Goal: Information Seeking & Learning: Check status

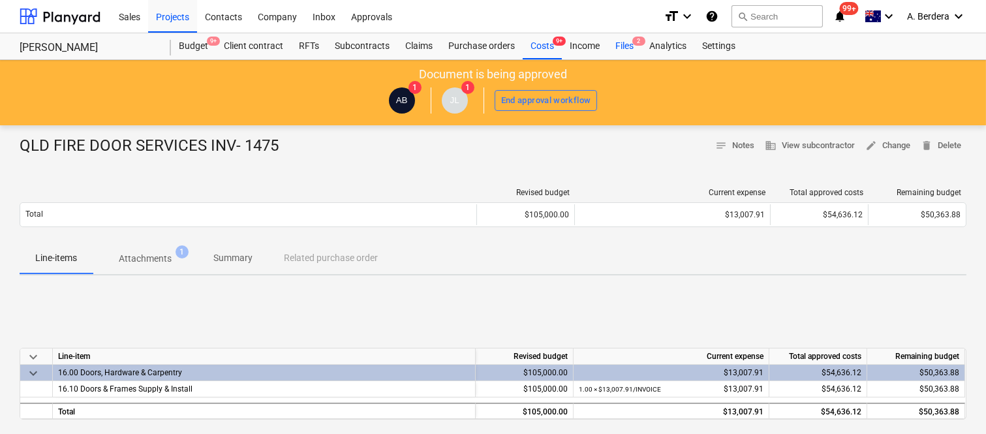
click at [628, 48] on div "Files 2" at bounding box center [624, 46] width 34 height 26
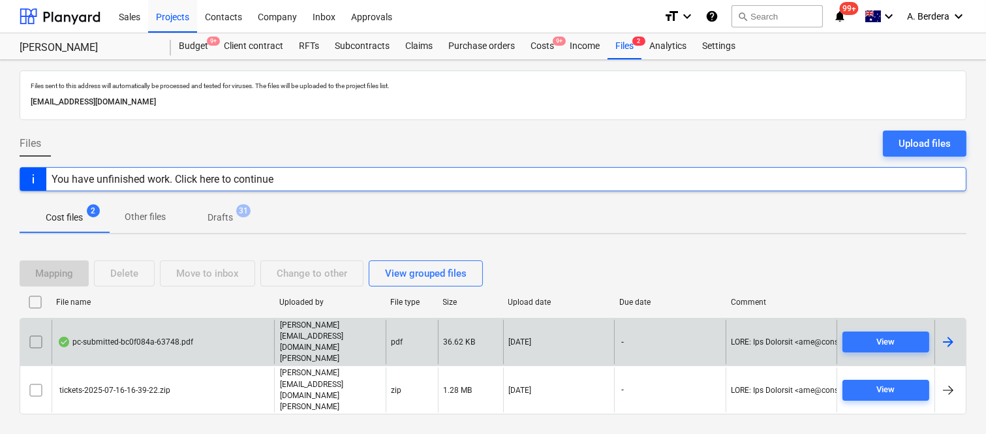
click at [148, 360] on div "pc-submitted-bc0f084a-63748.pdf" at bounding box center [163, 342] width 223 height 45
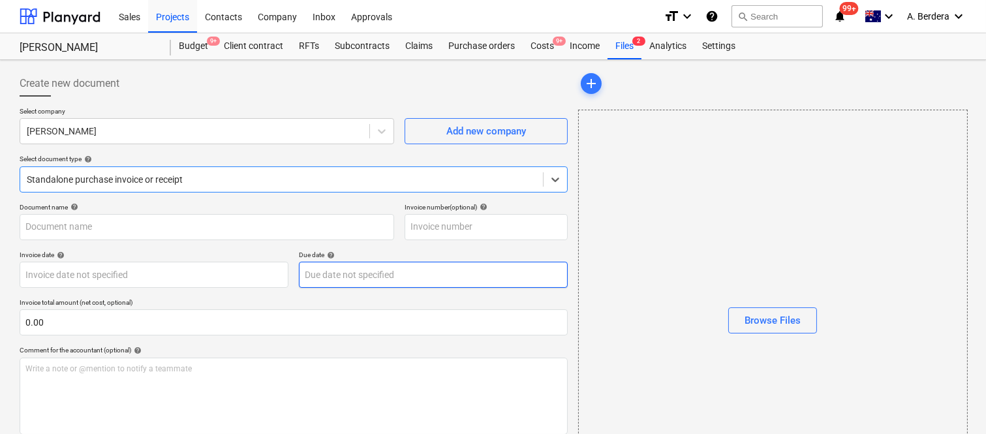
type input "pc-submitted-bc0f084a-63748.pdf"
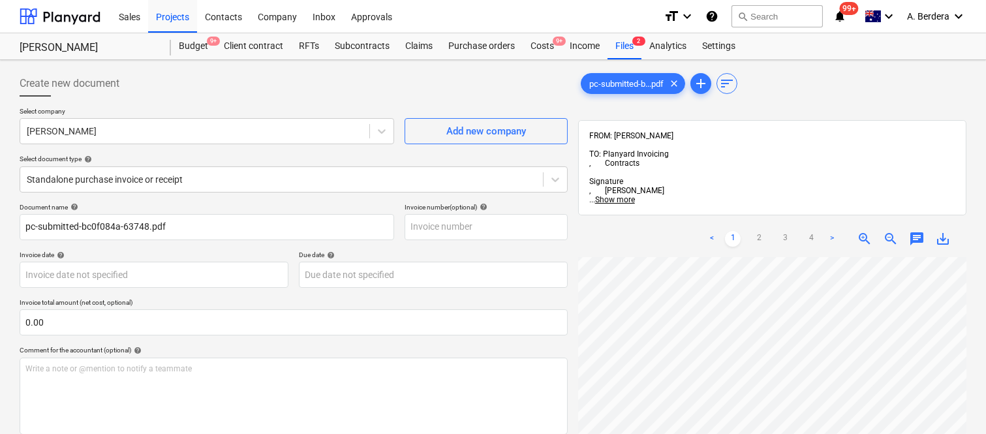
scroll to position [187, 15]
click at [176, 122] on div "[PERSON_NAME]" at bounding box center [194, 131] width 349 height 18
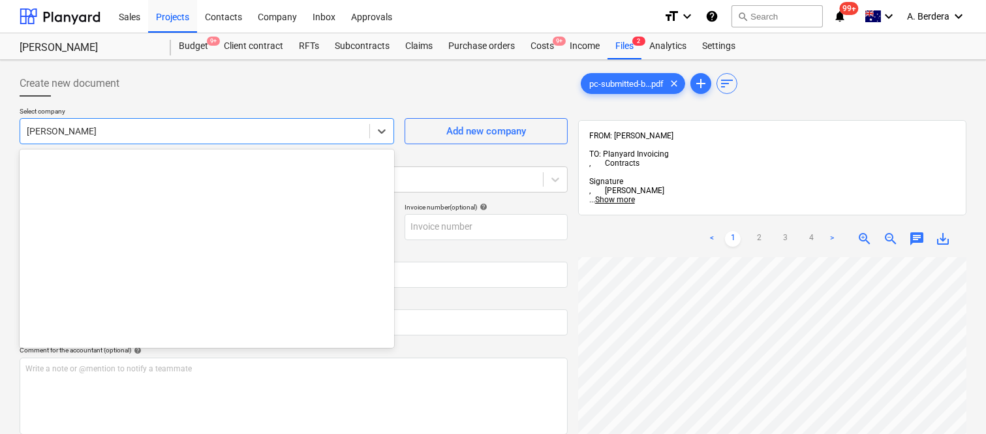
scroll to position [6006, 0]
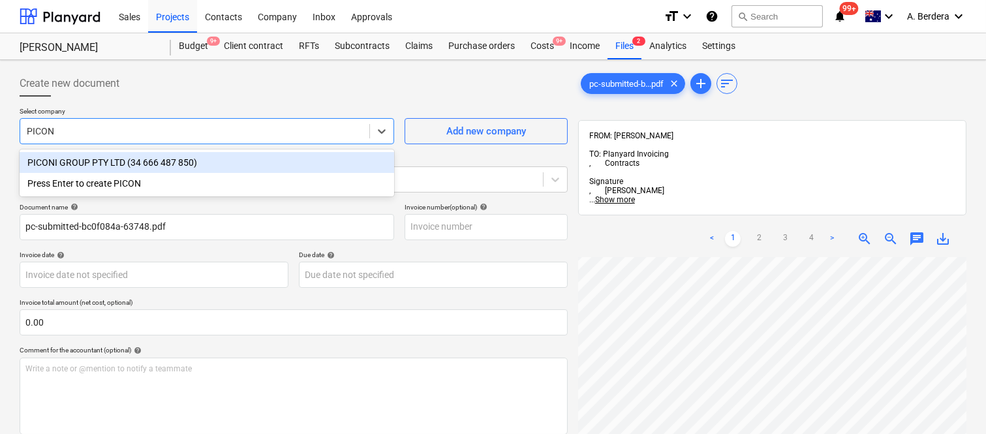
type input "PICONI"
click at [177, 160] on div "PICONI GROUP PTY LTD (34 666 487 850)" at bounding box center [207, 162] width 375 height 21
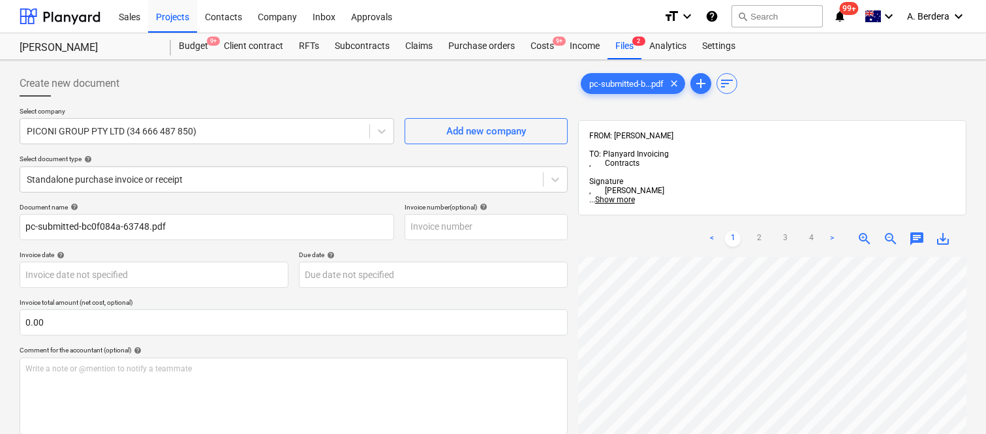
scroll to position [266, 0]
click at [667, 433] on html "Sales Projects Contacts Company Inbox Approvals format_size keyboard_arrow_down…" at bounding box center [493, 217] width 986 height 434
click at [803, 337] on div "< 1 2 3 4 > zoom_in zoom_out chat 0 save_alt" at bounding box center [772, 438] width 388 height 434
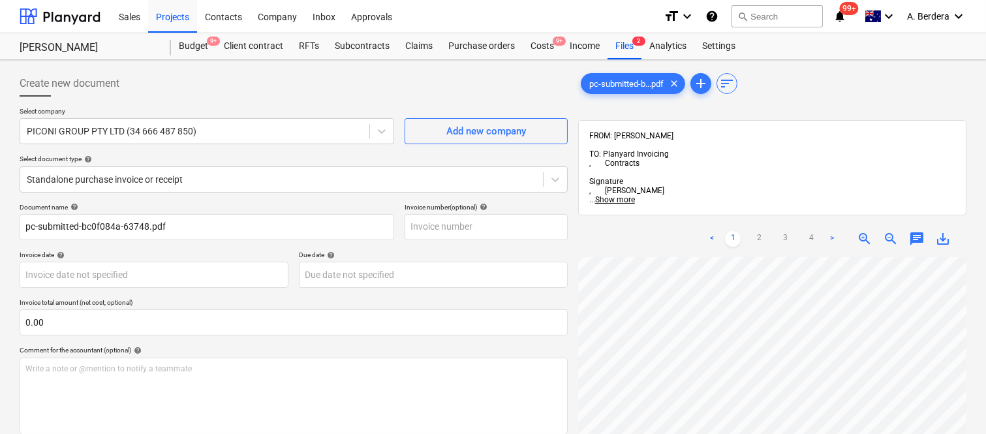
click at [945, 231] on span "save_alt" at bounding box center [943, 239] width 16 height 16
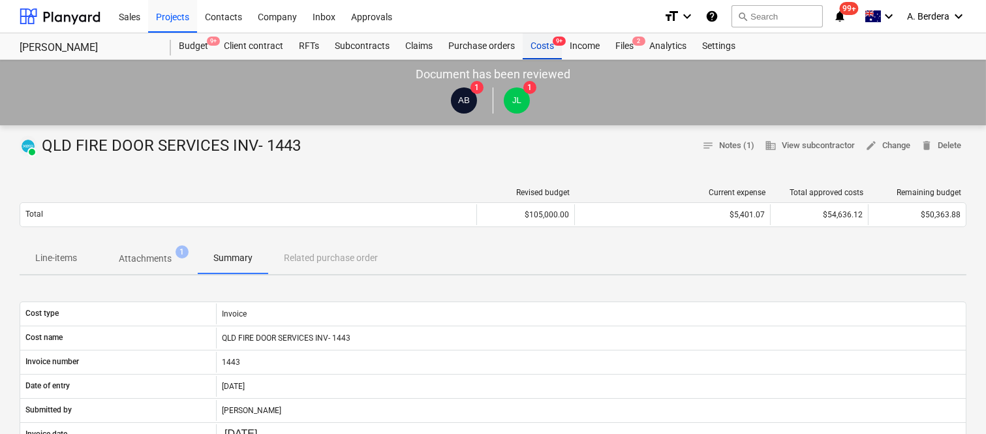
click at [543, 44] on div "Costs 9+" at bounding box center [542, 46] width 39 height 26
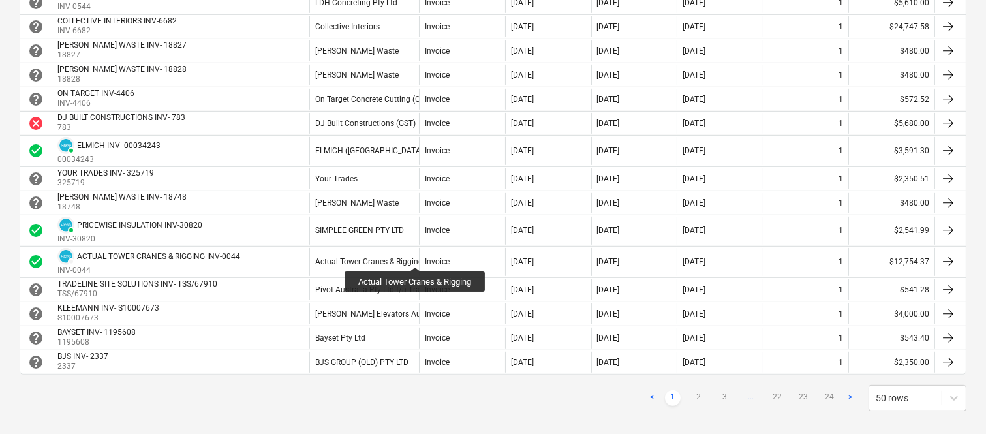
scroll to position [1235, 0]
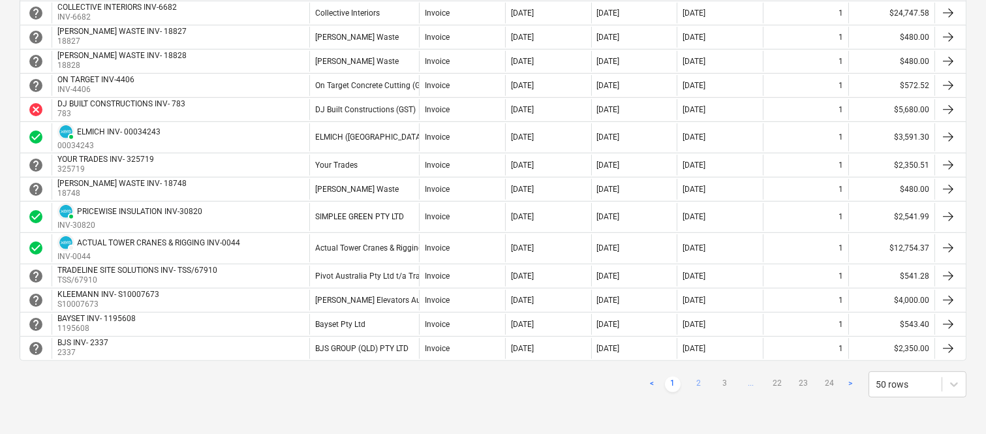
click at [697, 380] on link "2" at bounding box center [699, 384] width 16 height 16
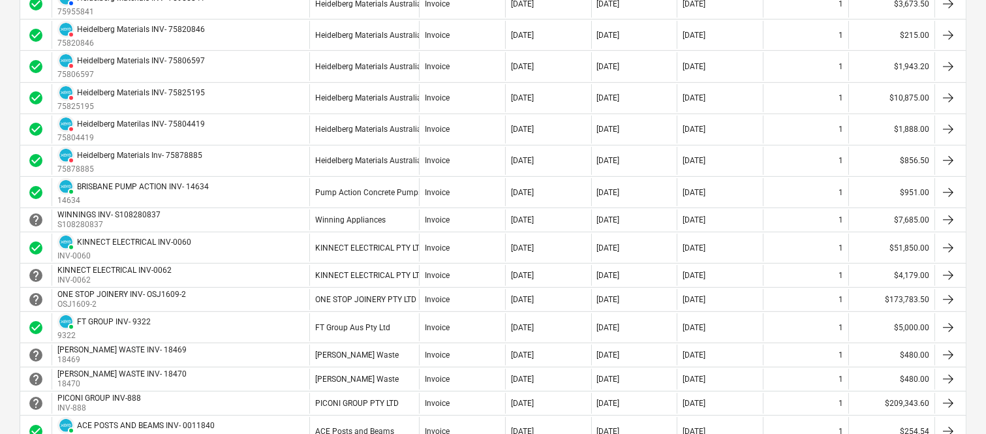
scroll to position [1009, 0]
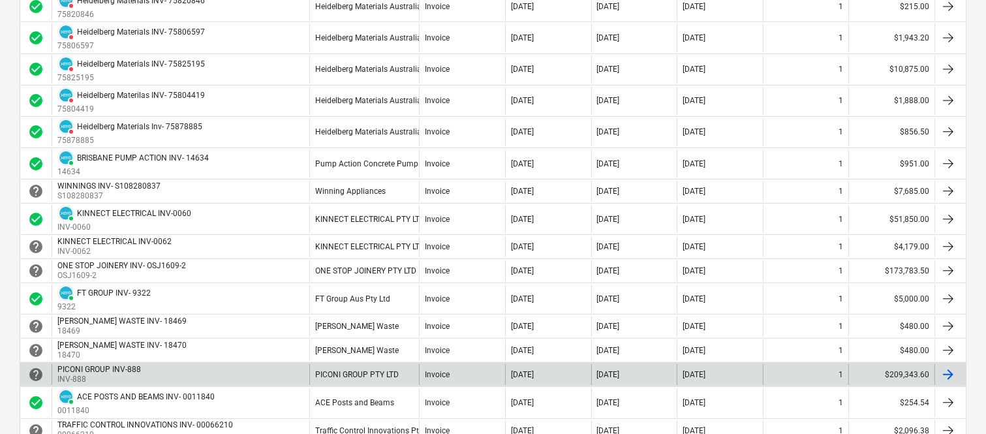
click at [425, 371] on div "Invoice" at bounding box center [462, 374] width 86 height 21
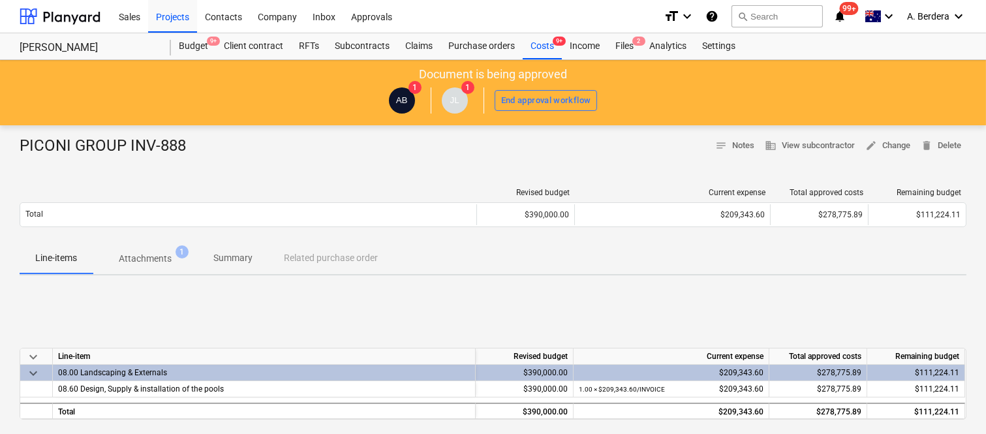
click at [163, 256] on p "Attachments" at bounding box center [145, 259] width 53 height 14
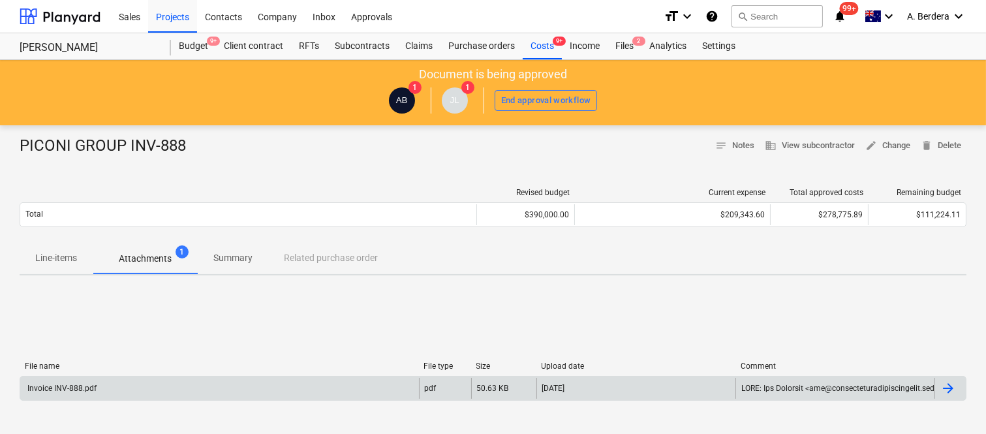
click at [196, 395] on div "Invoice INV-888.pdf" at bounding box center [219, 388] width 399 height 21
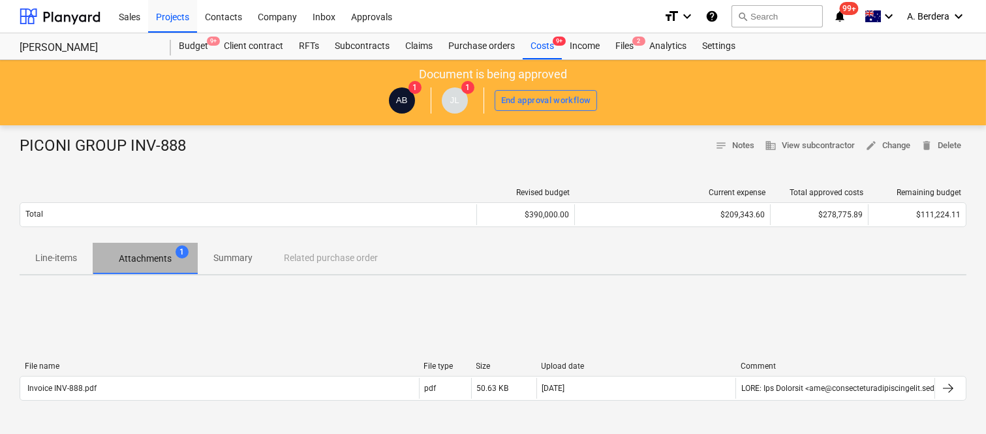
click at [163, 253] on p "Attachments" at bounding box center [145, 259] width 53 height 14
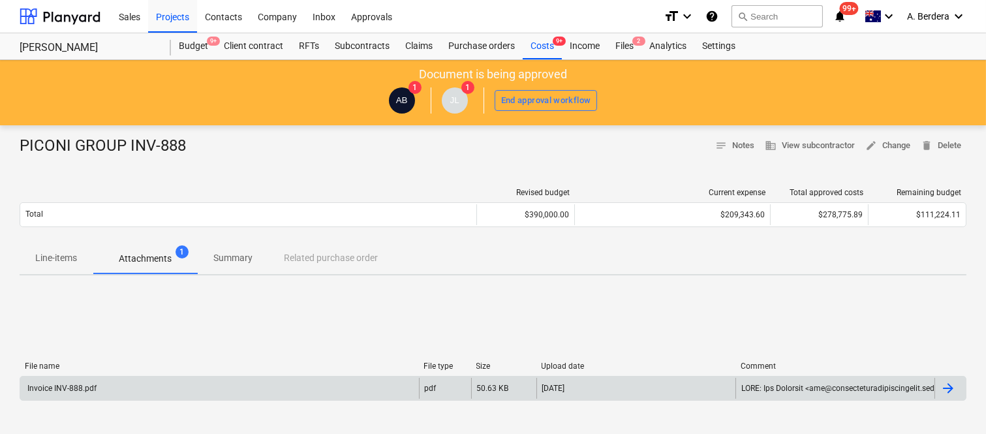
click at [157, 384] on div "Invoice INV-888.pdf" at bounding box center [219, 388] width 399 height 21
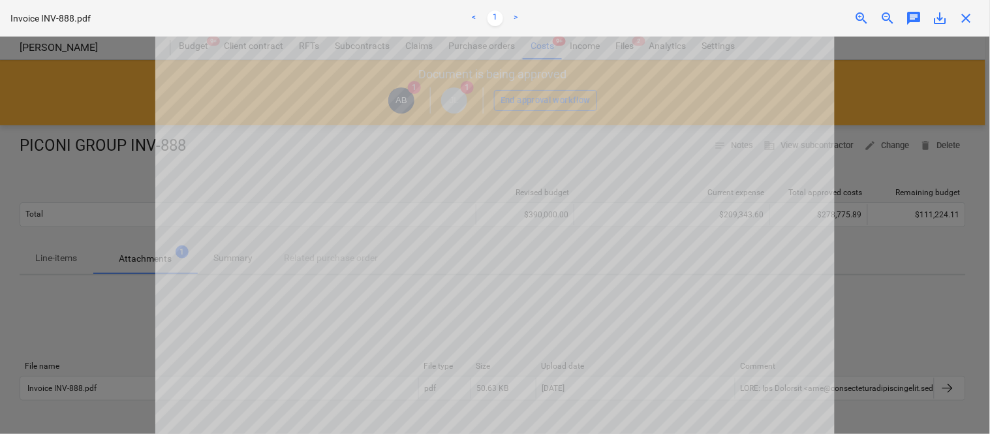
click at [974, 16] on span "close" at bounding box center [967, 18] width 16 height 16
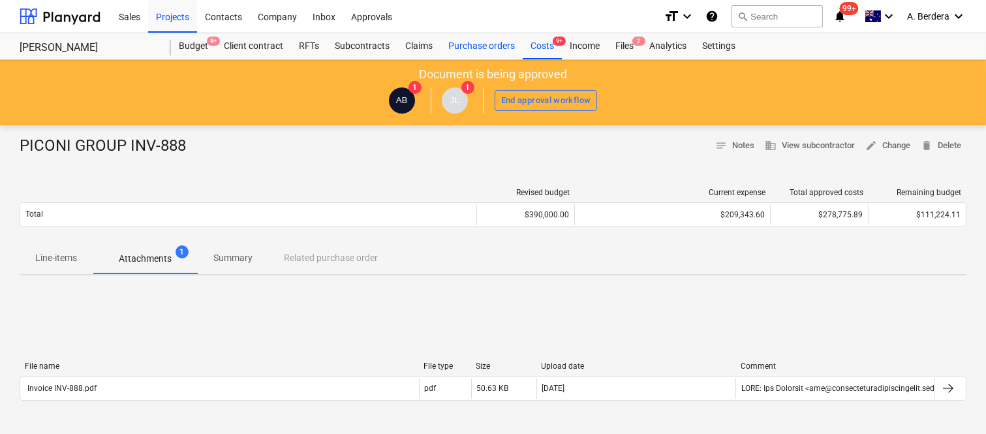
click at [486, 49] on div "Purchase orders" at bounding box center [481, 46] width 82 height 26
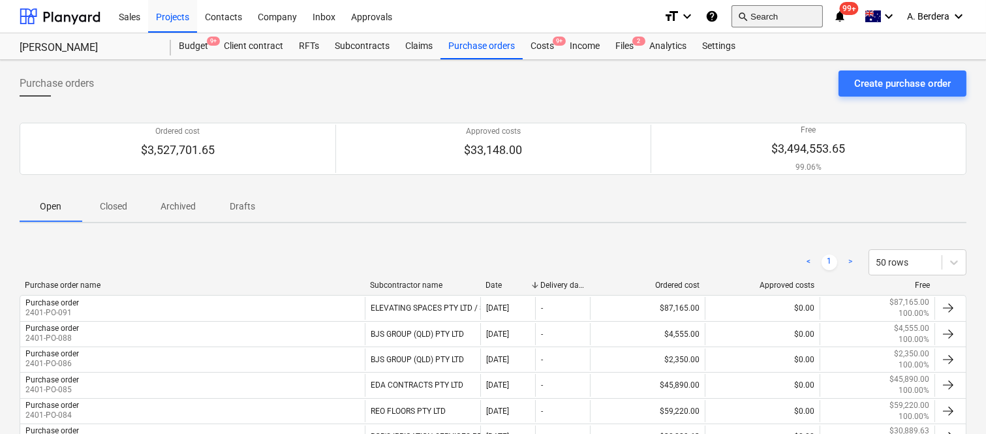
click at [771, 9] on button "search Search" at bounding box center [776, 16] width 91 height 22
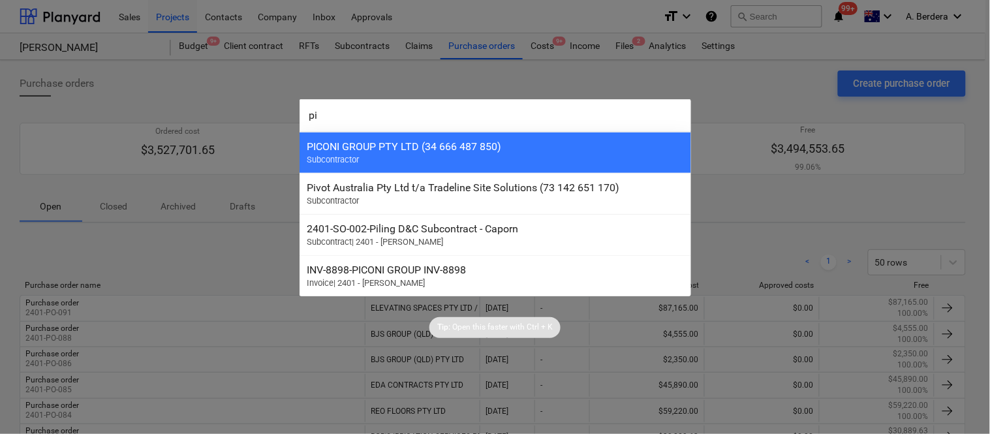
type input "pi"
click at [564, 165] on div "PICONI GROUP PTY LTD (34 666 487 850) Subcontractor" at bounding box center [496, 152] width 392 height 41
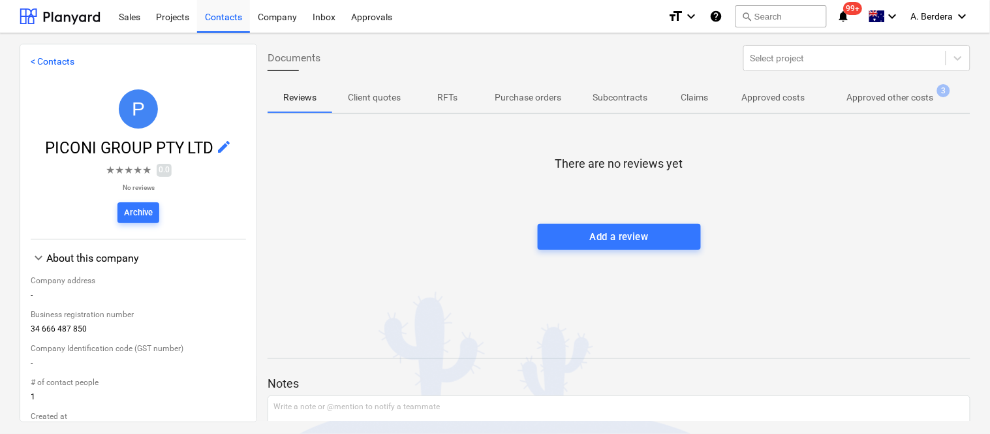
click at [536, 99] on p "Purchase orders" at bounding box center [528, 98] width 67 height 14
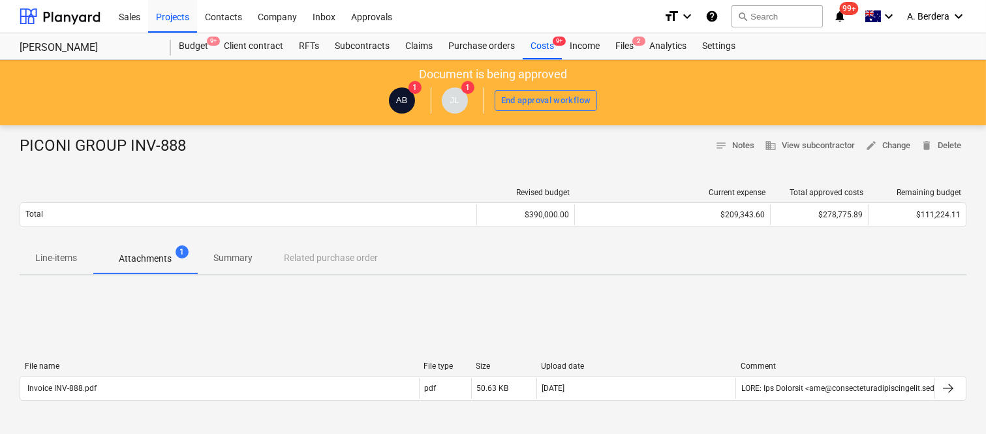
click at [50, 262] on p "Line-items" at bounding box center [56, 258] width 42 height 14
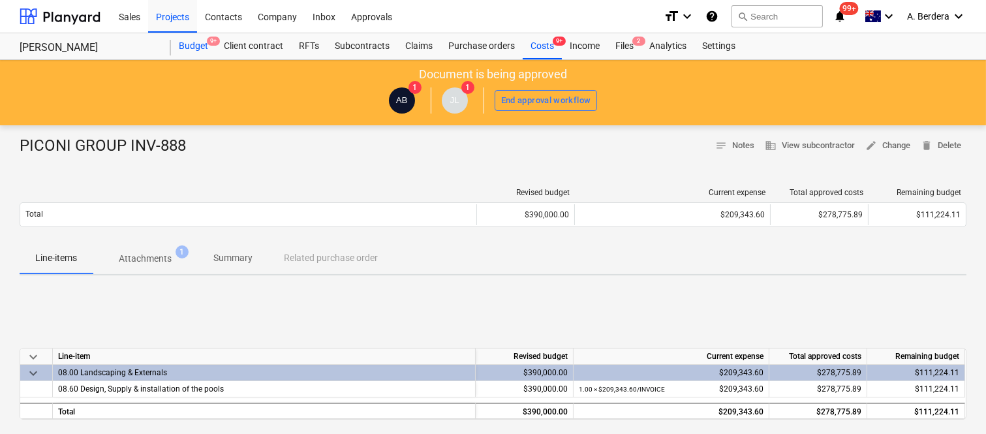
click at [183, 44] on div "Budget 9+" at bounding box center [193, 46] width 45 height 26
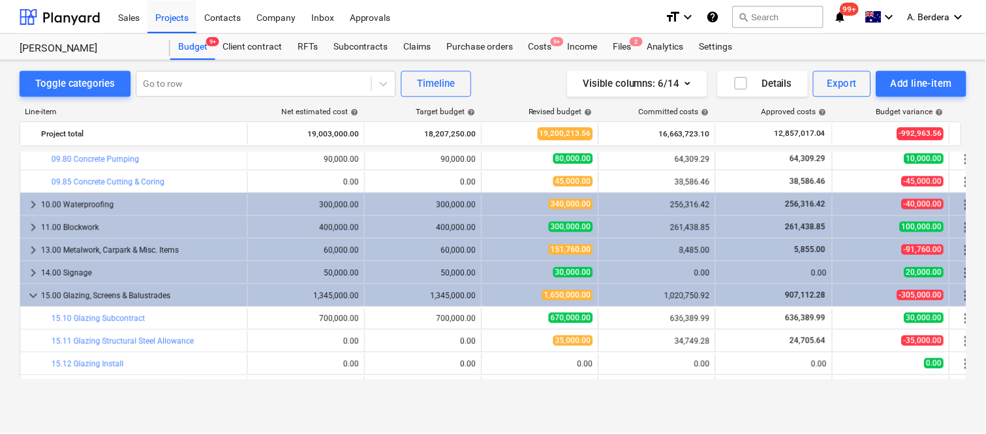
scroll to position [1523, 0]
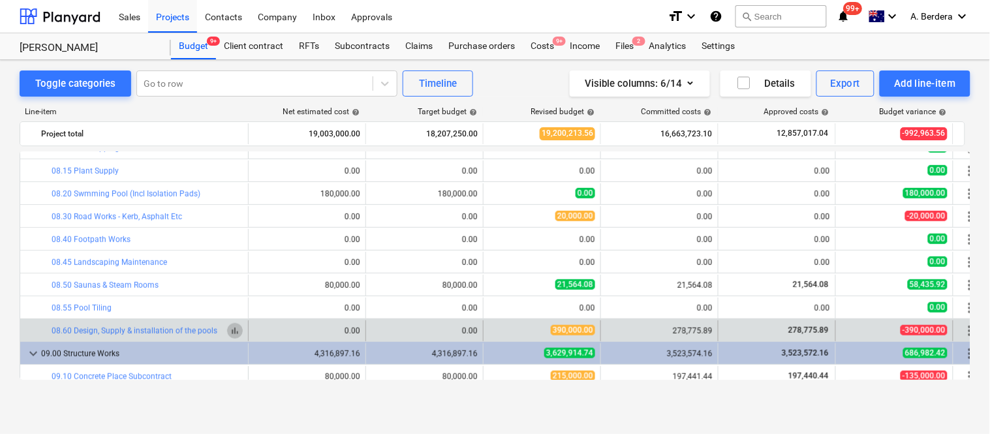
click at [235, 334] on span "bar_chart" at bounding box center [235, 331] width 10 height 10
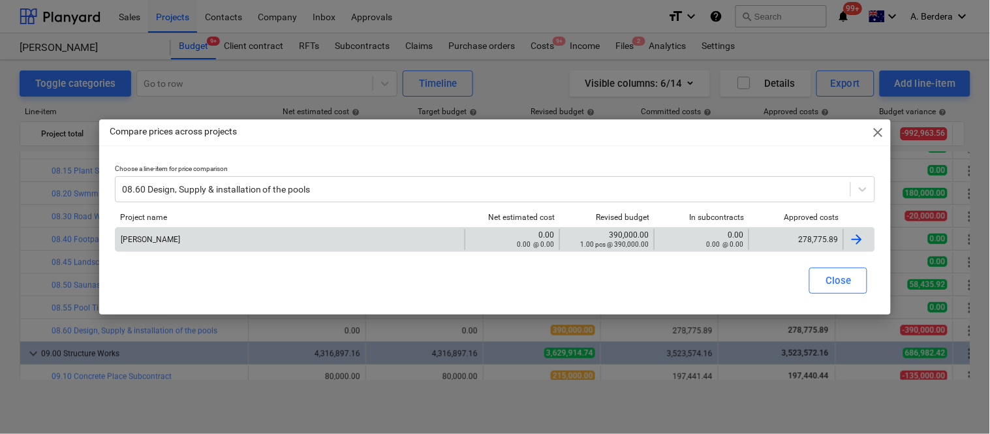
click at [779, 238] on div "278,775.89" at bounding box center [796, 239] width 84 height 9
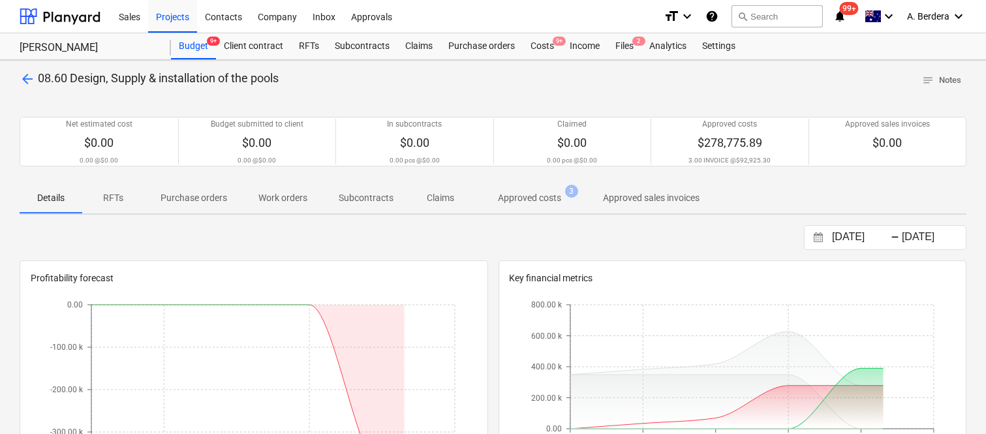
click at [520, 193] on p "Approved costs" at bounding box center [529, 198] width 63 height 14
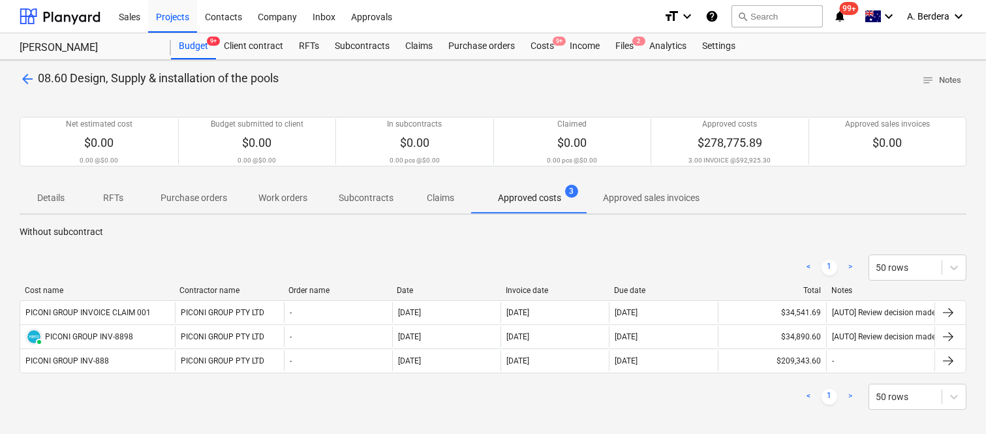
drag, startPoint x: 133, startPoint y: 290, endPoint x: 174, endPoint y: 290, distance: 40.5
click at [174, 290] on div at bounding box center [173, 290] width 23 height 9
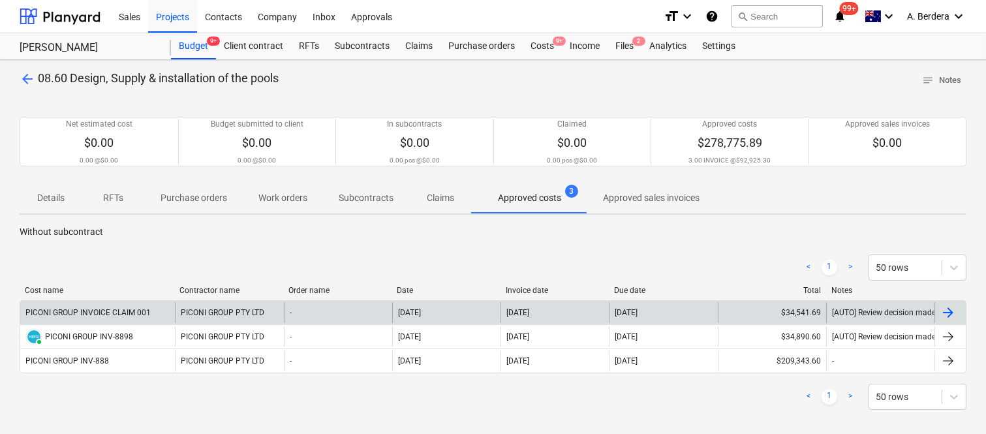
click at [161, 312] on div "PICONI GROUP INVOICE CLAIM 001" at bounding box center [97, 312] width 155 height 21
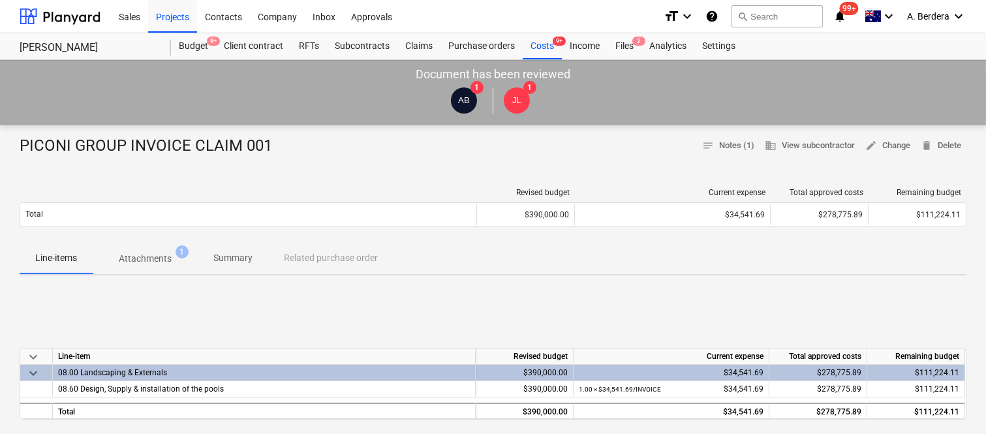
click at [214, 258] on p "Summary" at bounding box center [232, 258] width 39 height 14
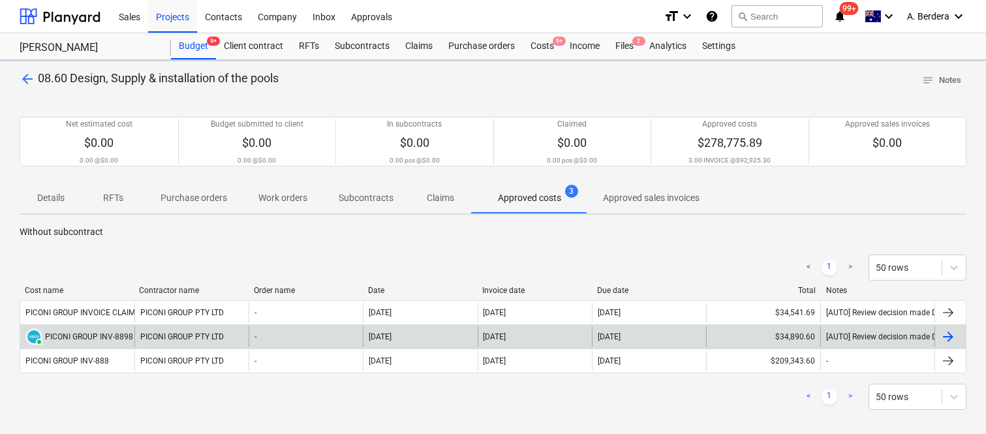
click at [209, 340] on div "PICONI GROUP PTY LTD" at bounding box center [191, 336] width 114 height 21
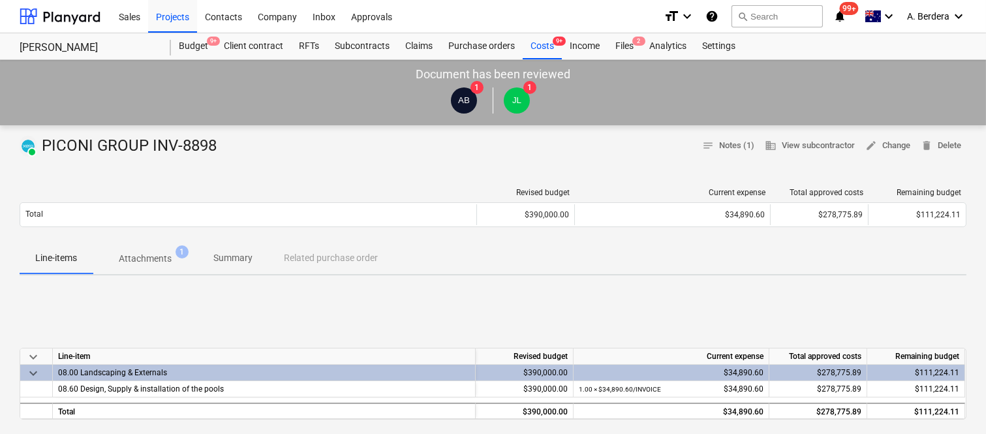
click at [155, 261] on p "Attachments" at bounding box center [145, 259] width 53 height 14
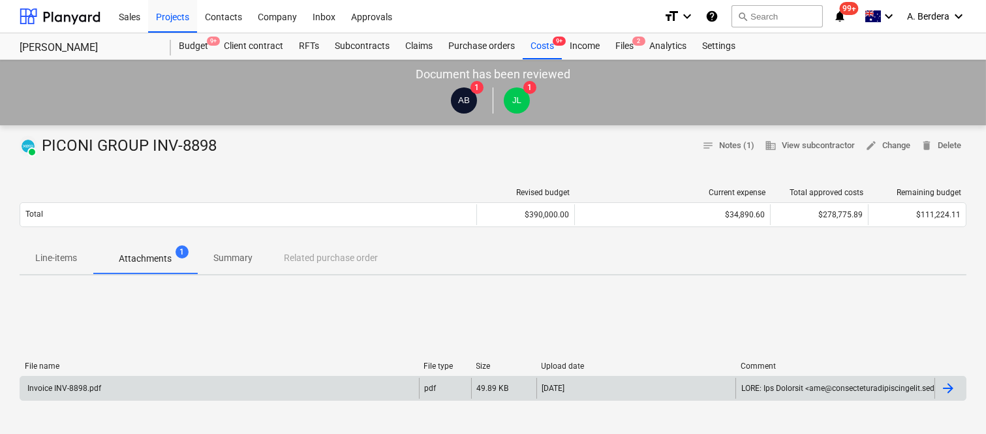
click at [187, 394] on div "Invoice INV-8898.pdf" at bounding box center [219, 388] width 399 height 21
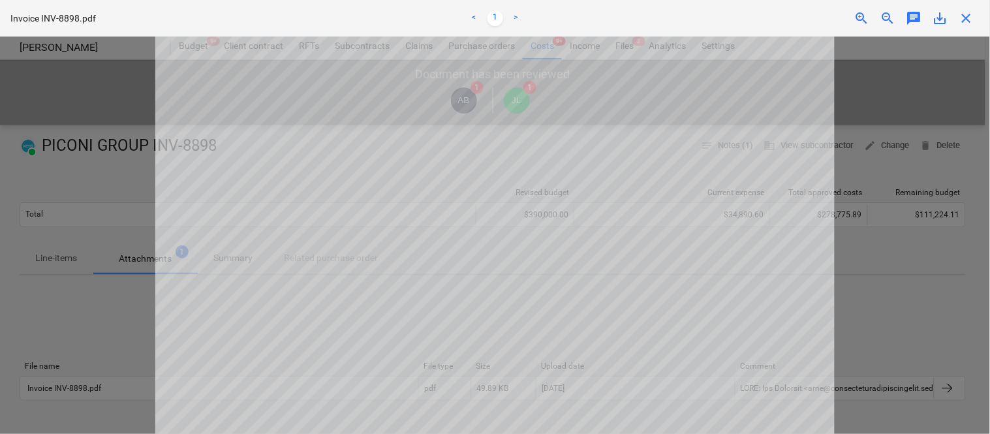
click at [968, 15] on span "close" at bounding box center [967, 18] width 16 height 16
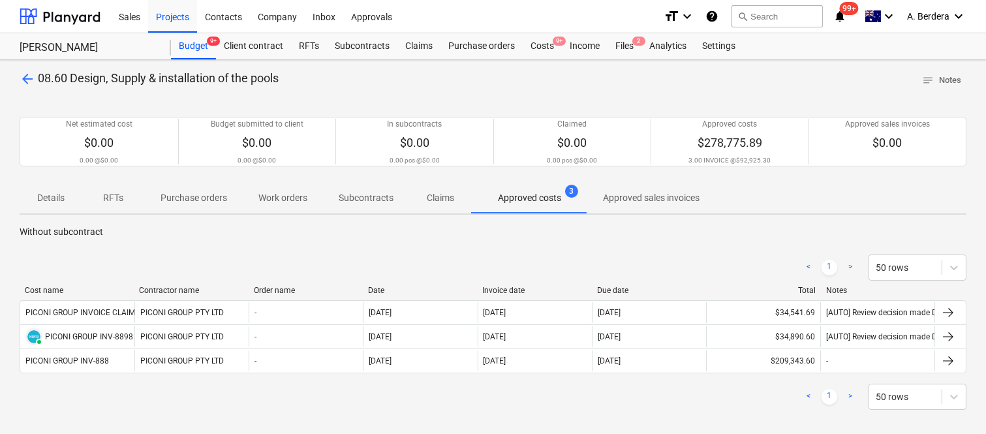
drag, startPoint x: 154, startPoint y: 291, endPoint x: 140, endPoint y: 270, distance: 25.0
click at [174, 288] on div "Contractor name" at bounding box center [191, 290] width 104 height 9
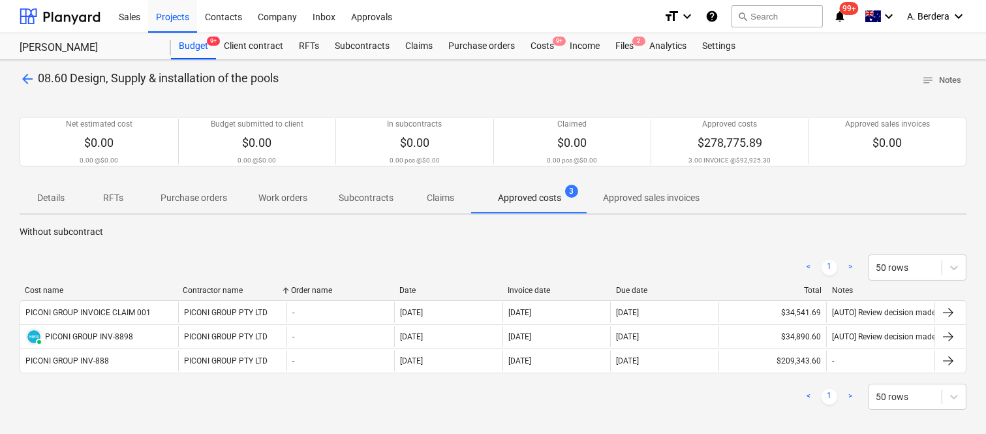
drag, startPoint x: 134, startPoint y: 291, endPoint x: 178, endPoint y: 294, distance: 43.8
click at [178, 294] on div at bounding box center [177, 290] width 23 height 9
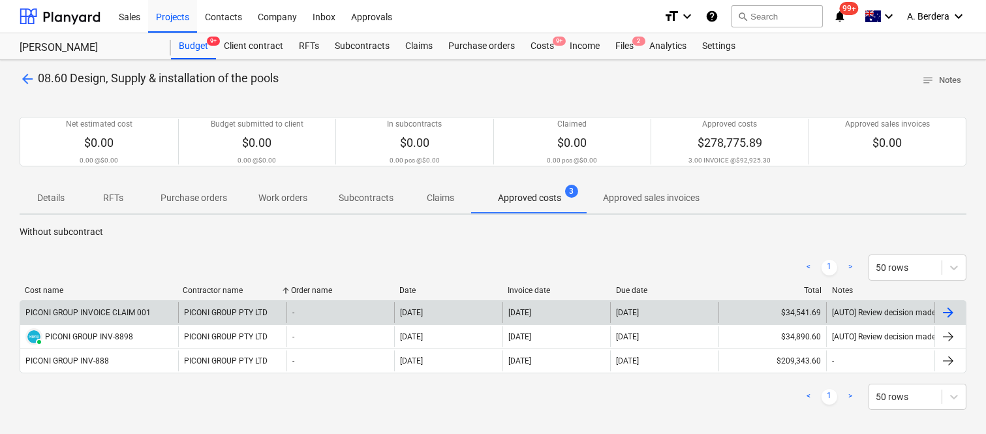
click at [168, 309] on div "PICONI GROUP INVOICE CLAIM 001" at bounding box center [99, 312] width 158 height 21
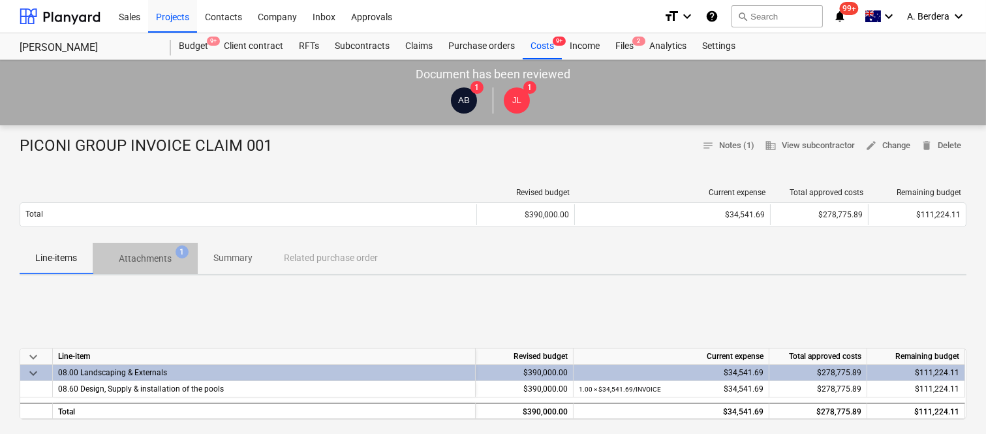
click at [161, 256] on p "Attachments" at bounding box center [145, 259] width 53 height 14
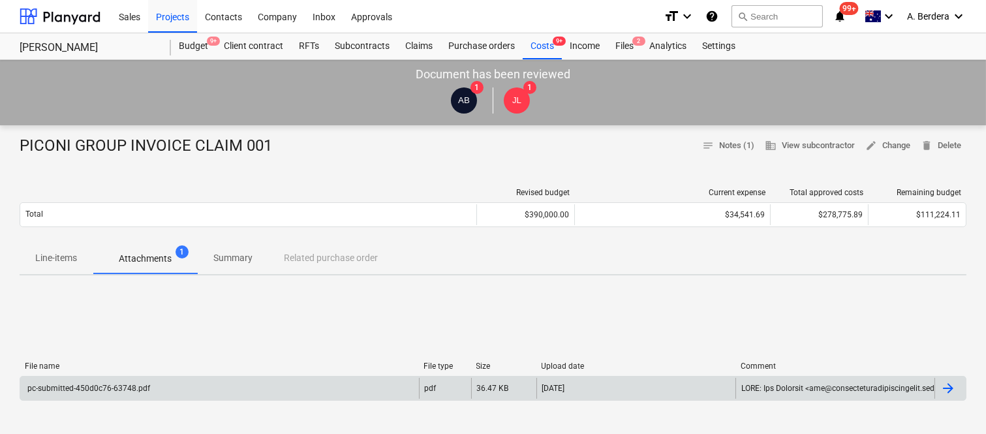
click at [194, 390] on div "pc-submitted-450d0c76-63748.pdf" at bounding box center [219, 388] width 399 height 21
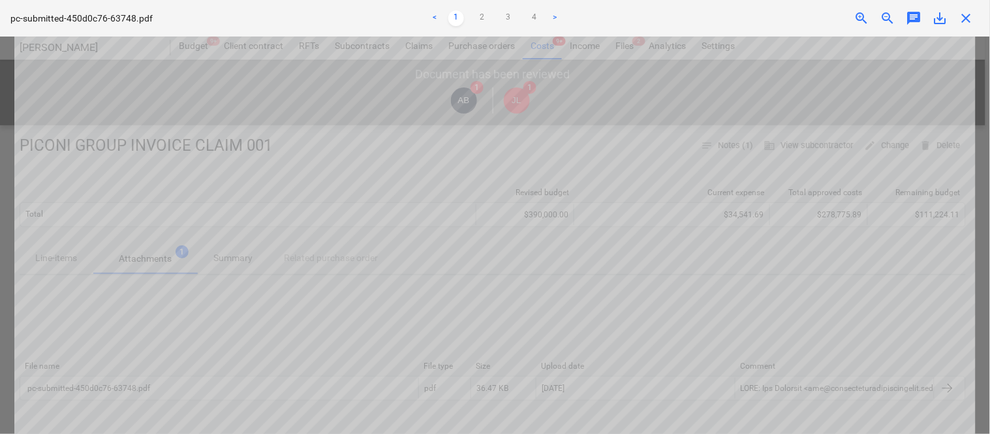
click at [970, 18] on span "close" at bounding box center [967, 18] width 16 height 16
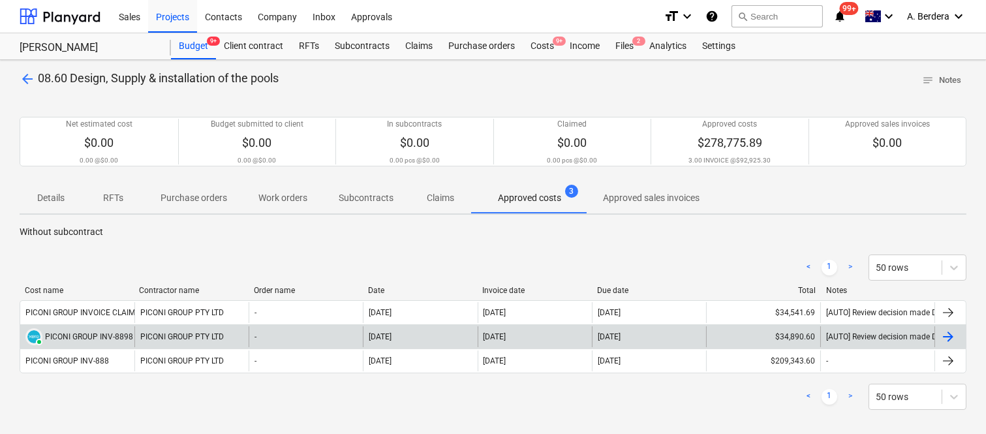
click at [117, 337] on div "PICONI GROUP INV-8898" at bounding box center [89, 336] width 88 height 9
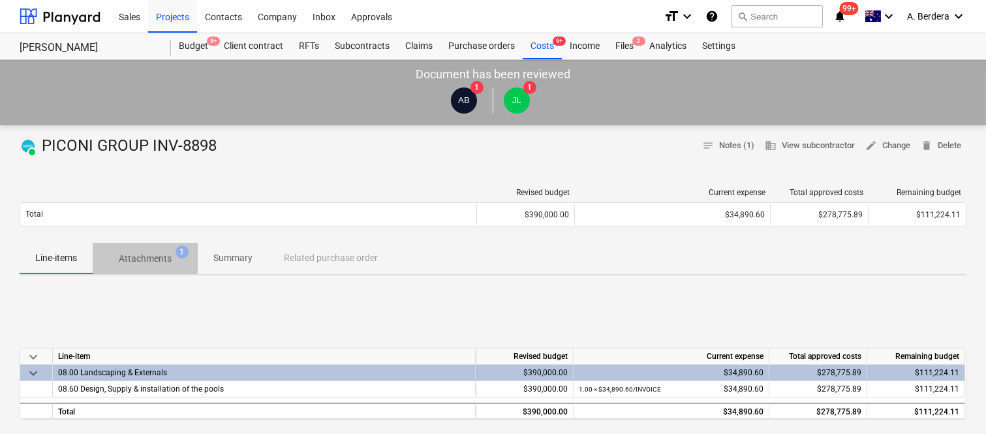
click at [151, 258] on p "Attachments" at bounding box center [145, 259] width 53 height 14
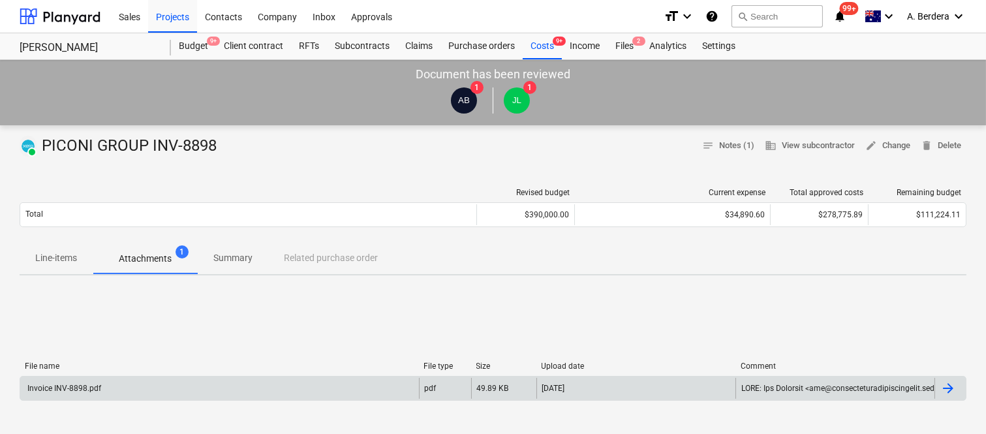
click at [191, 382] on div "Invoice INV-8898.pdf" at bounding box center [219, 388] width 399 height 21
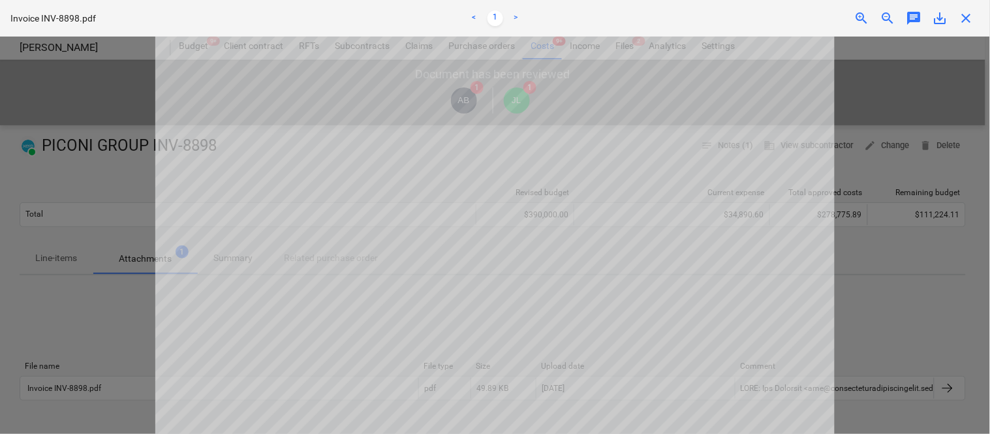
scroll to position [348, 0]
click at [967, 16] on span "close" at bounding box center [967, 18] width 16 height 16
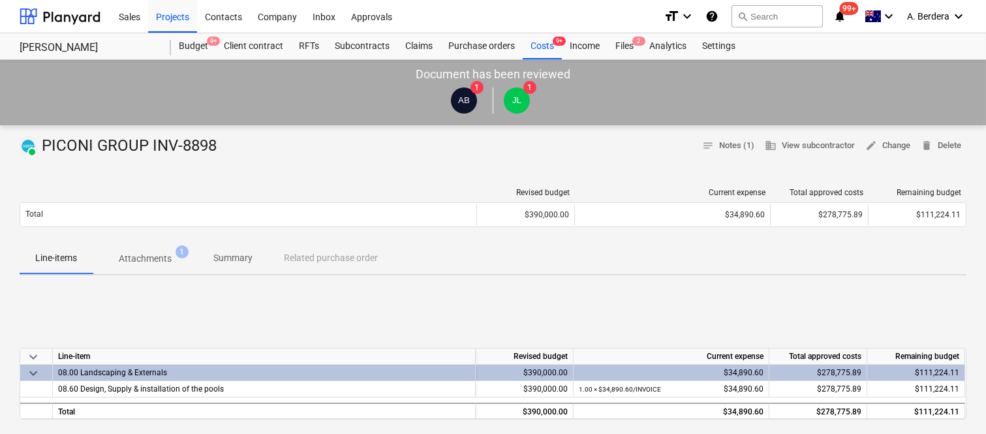
click at [142, 252] on p "Attachments" at bounding box center [145, 259] width 53 height 14
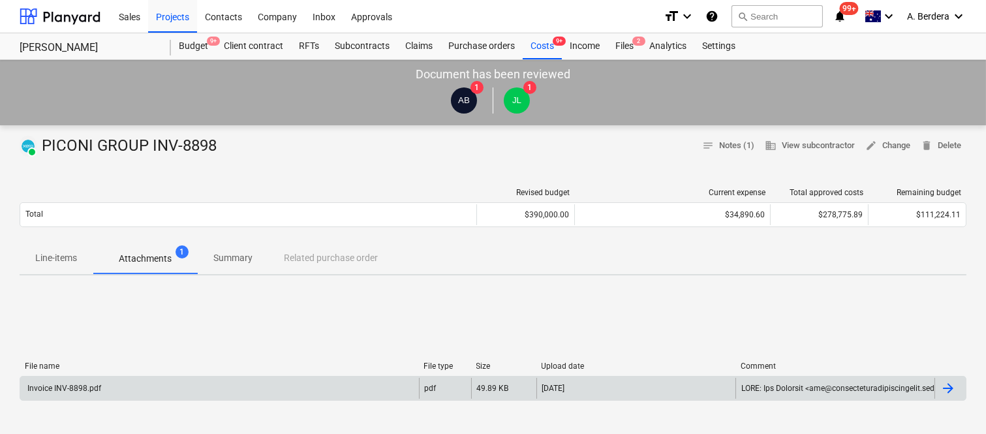
click at [157, 392] on div "Invoice INV-8898.pdf" at bounding box center [219, 388] width 399 height 21
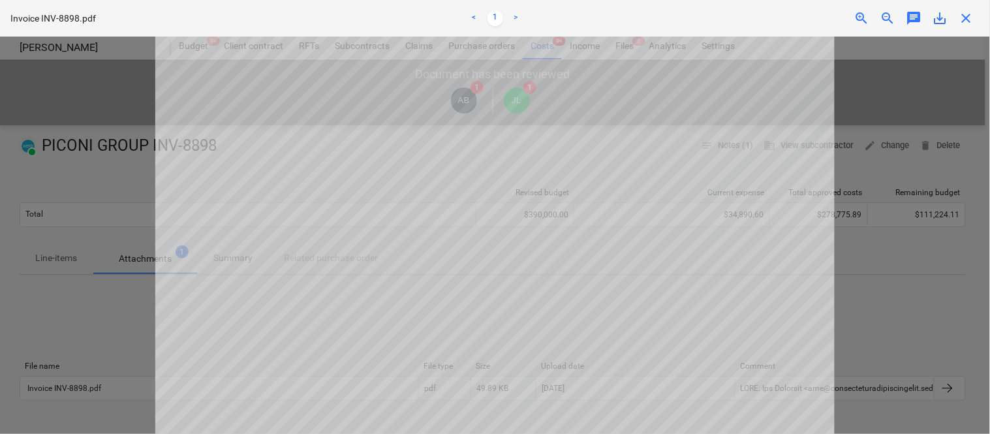
scroll to position [348, 0]
click at [970, 14] on span "close" at bounding box center [967, 18] width 16 height 16
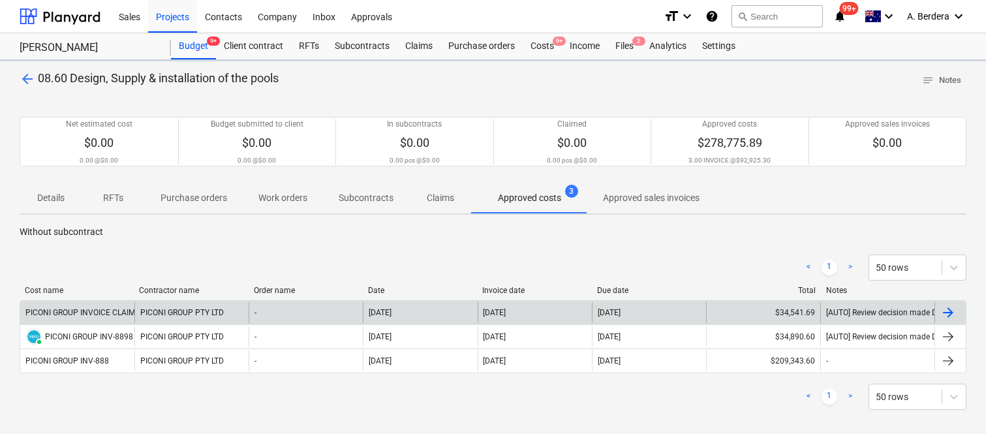
click at [114, 308] on div "PICONI GROUP INVOICE CLAIM 001" at bounding box center [87, 312] width 125 height 9
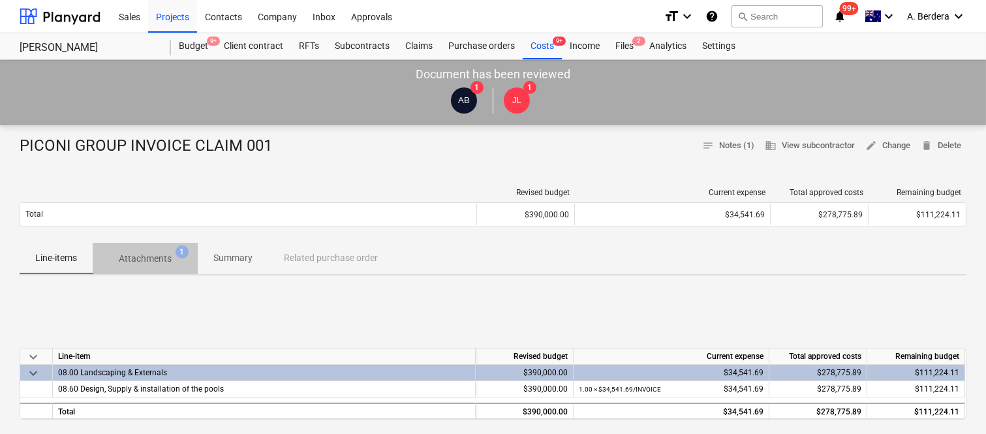
click at [152, 255] on p "Attachments" at bounding box center [145, 259] width 53 height 14
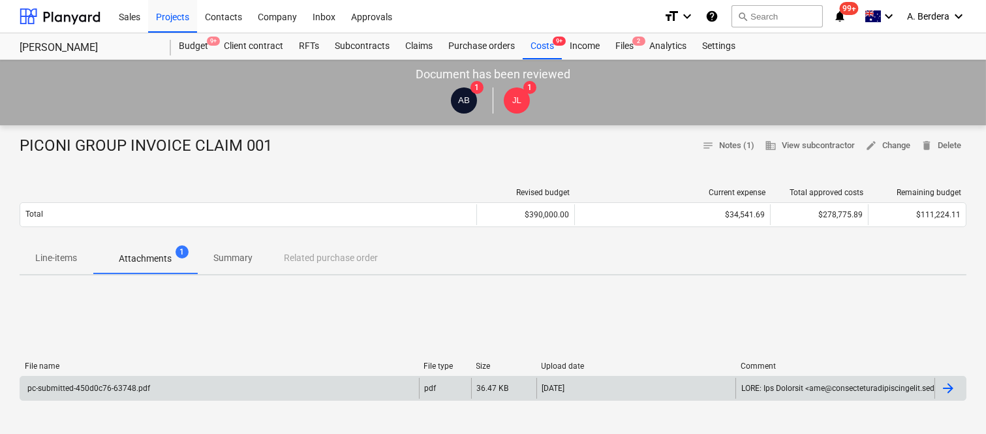
click at [179, 395] on div "pc-submitted-450d0c76-63748.pdf" at bounding box center [219, 388] width 399 height 21
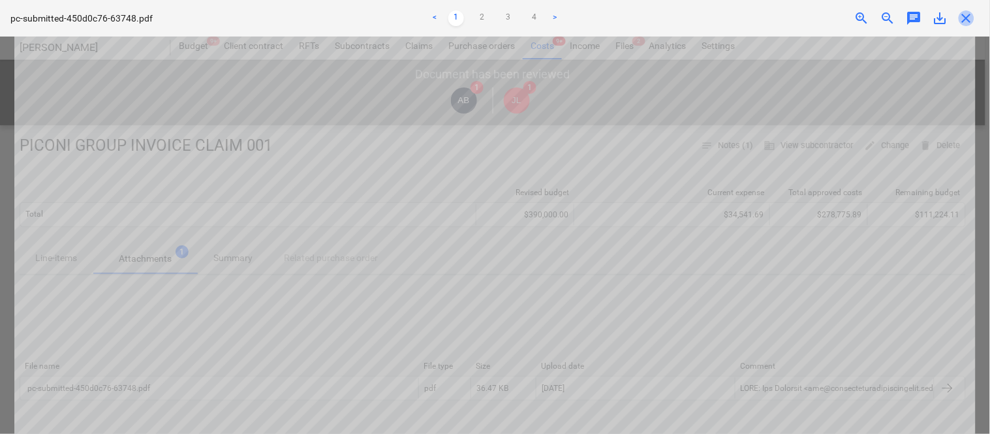
click at [963, 15] on span "close" at bounding box center [967, 18] width 16 height 16
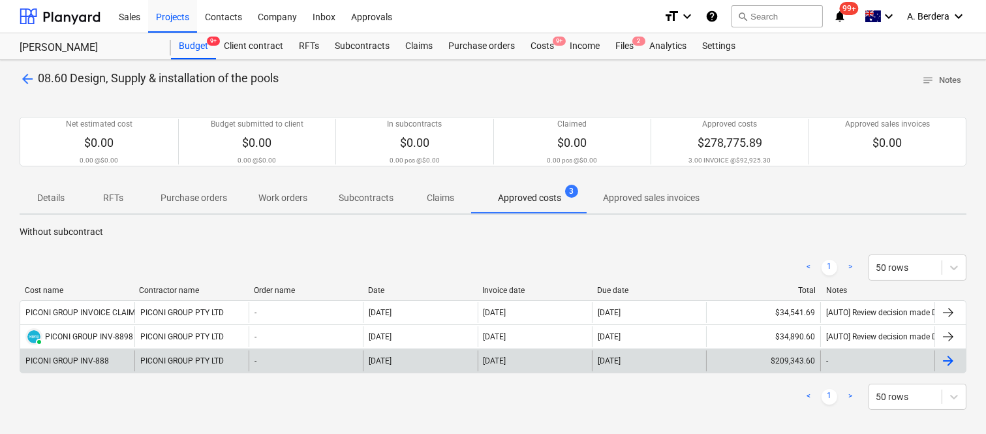
click at [97, 360] on div "PICONI GROUP INV-888" at bounding box center [67, 360] width 84 height 9
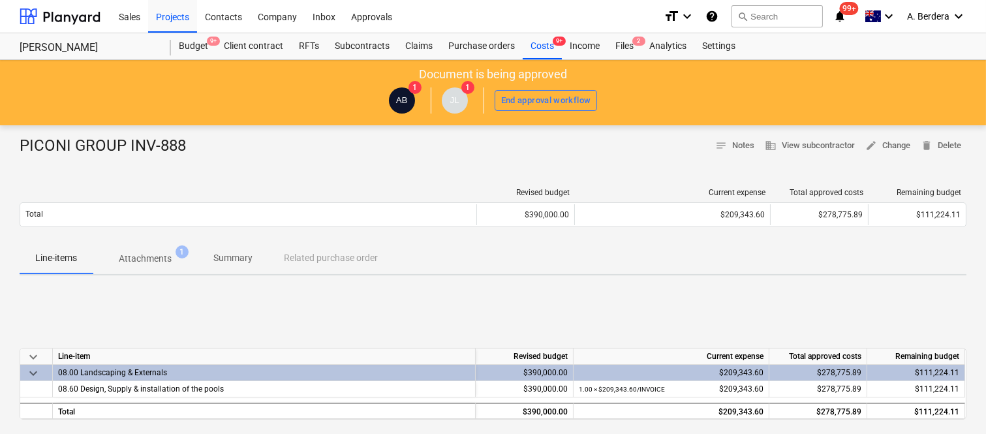
click at [146, 257] on p "Attachments" at bounding box center [145, 259] width 53 height 14
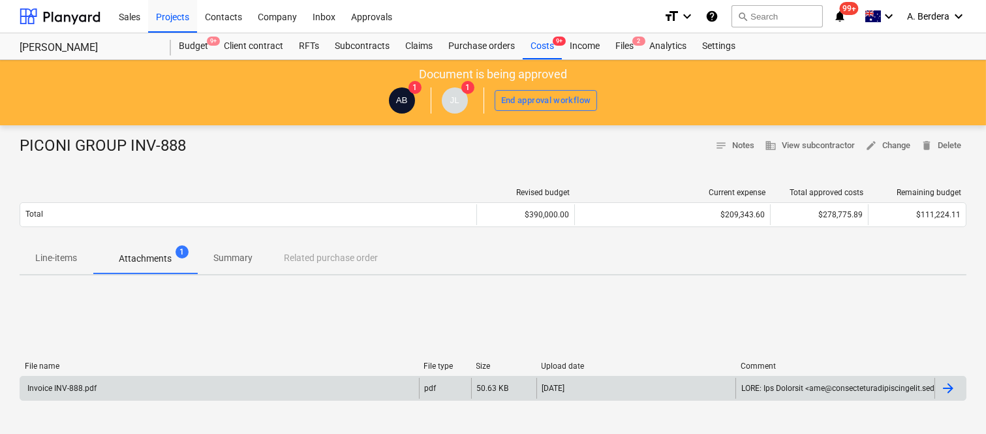
click at [207, 394] on div "Invoice INV-888.pdf" at bounding box center [219, 388] width 399 height 21
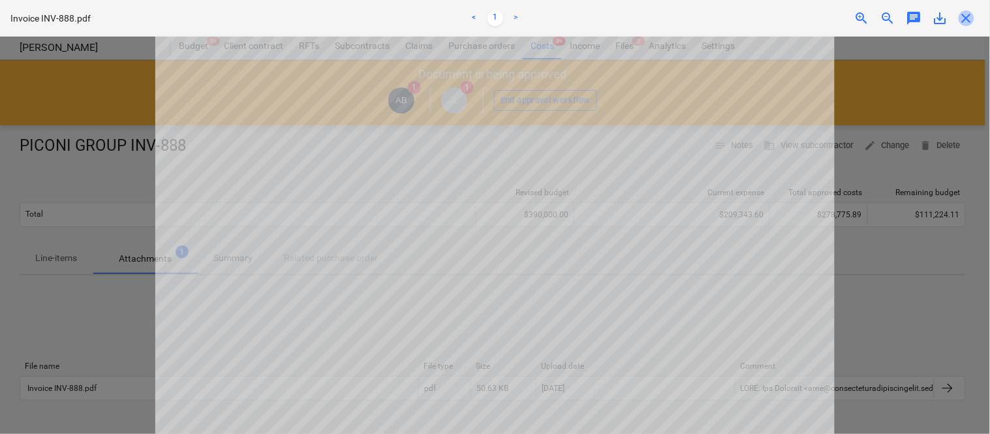
click at [972, 20] on span "close" at bounding box center [967, 18] width 16 height 16
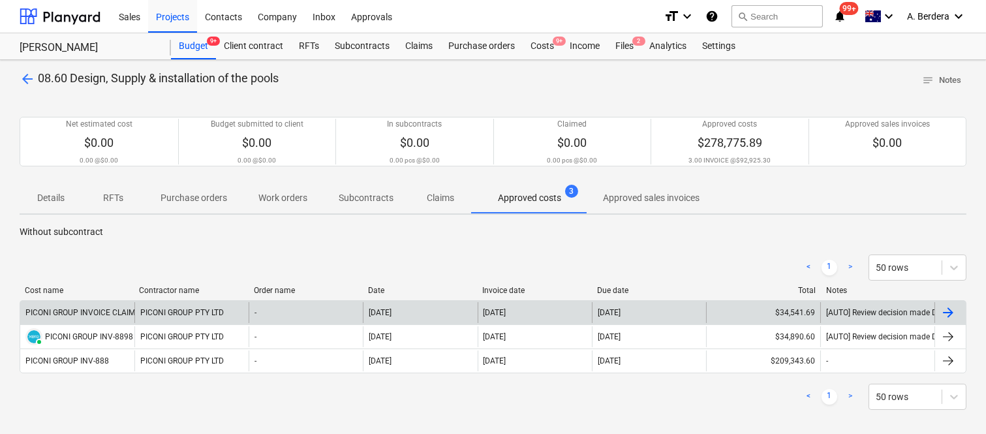
click at [113, 310] on div "PICONI GROUP INVOICE CLAIM 001" at bounding box center [87, 312] width 125 height 9
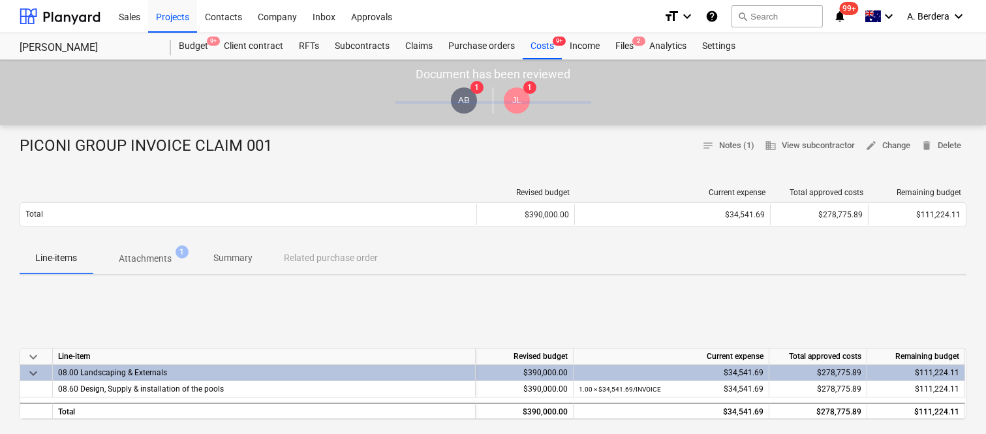
click at [165, 252] on p "Attachments" at bounding box center [145, 259] width 53 height 14
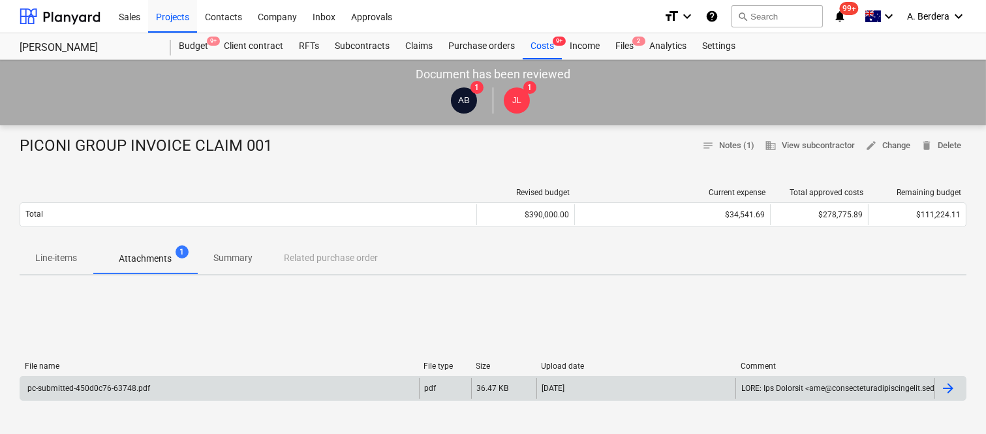
click at [161, 386] on div "pc-submitted-450d0c76-63748.pdf" at bounding box center [219, 388] width 399 height 21
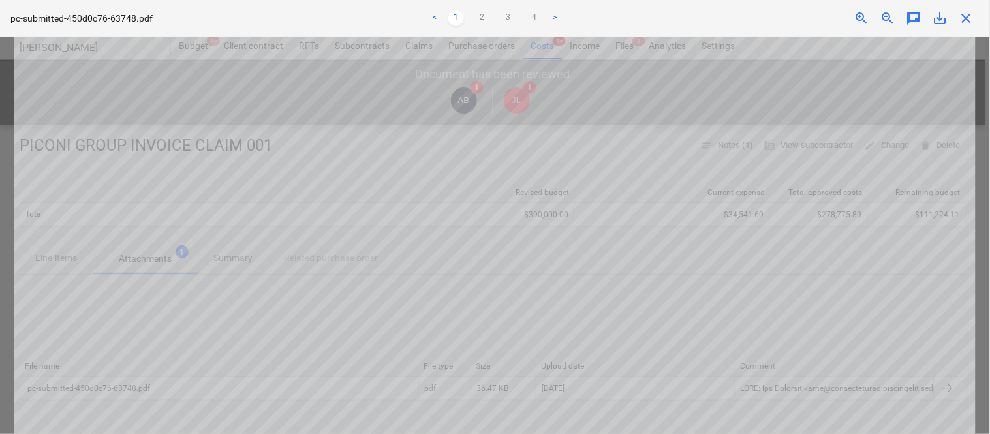
click at [970, 18] on span "close" at bounding box center [967, 18] width 16 height 16
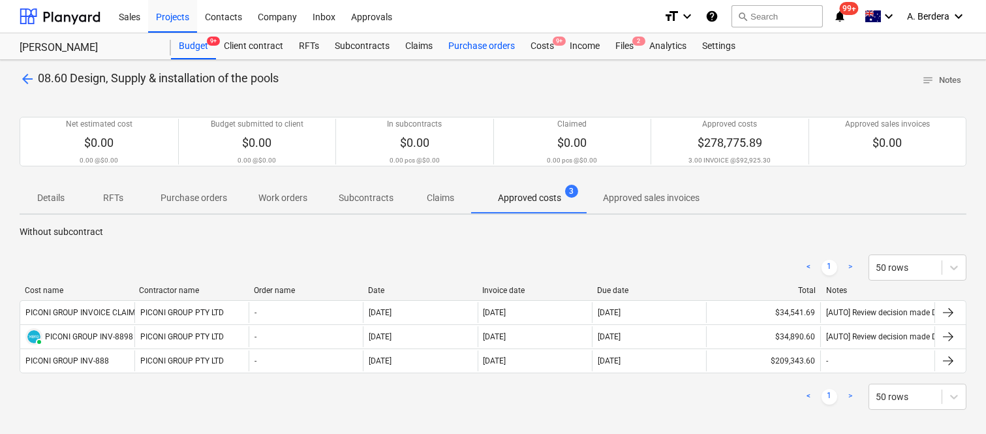
click at [460, 52] on div "Purchase orders" at bounding box center [481, 46] width 82 height 26
